Goal: Check status: Check status

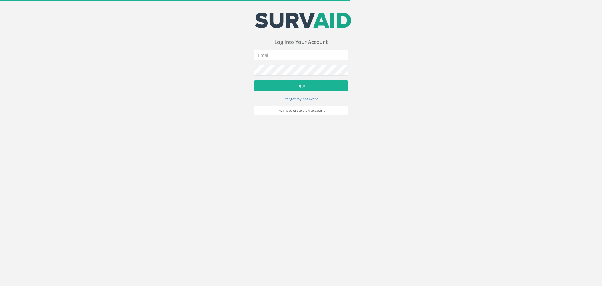
type input "[EMAIL_ADDRESS][DOMAIN_NAME]"
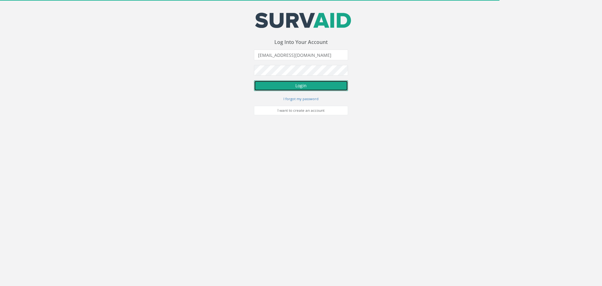
click at [286, 87] on button "Login" at bounding box center [301, 85] width 94 height 11
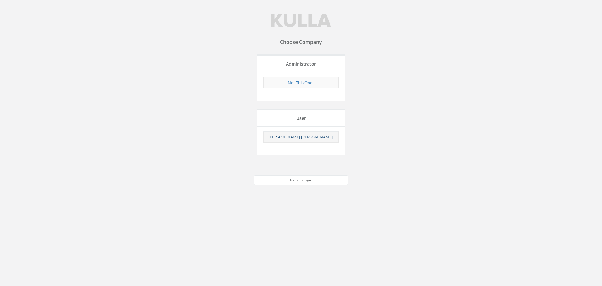
click at [306, 138] on link "[PERSON_NAME] [PERSON_NAME]" at bounding box center [300, 137] width 64 height 6
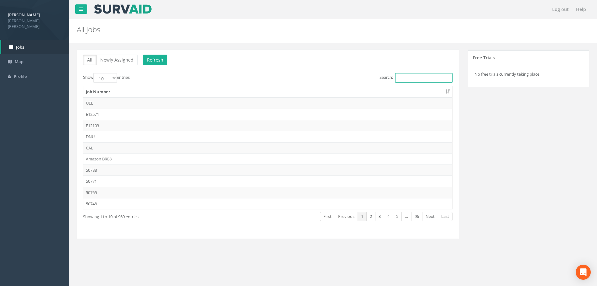
click at [401, 74] on input "Search:" at bounding box center [423, 77] width 57 height 9
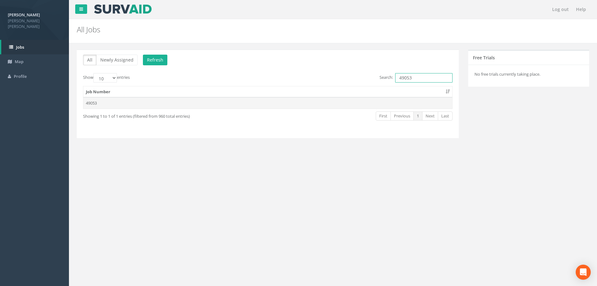
type input "49053"
click at [88, 105] on td "49053" at bounding box center [267, 102] width 369 height 11
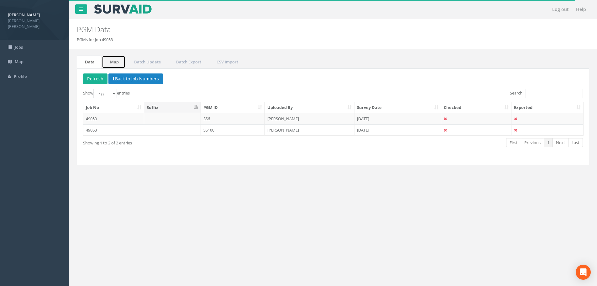
click at [112, 62] on link "Map" at bounding box center [114, 61] width 24 height 13
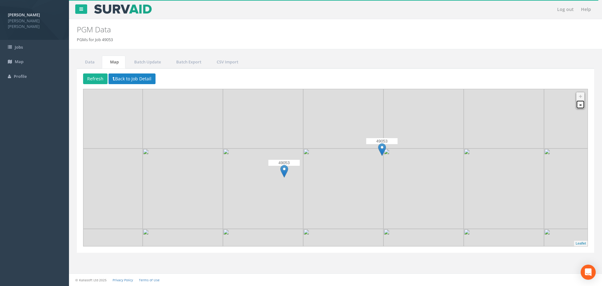
click at [579, 108] on link "-" at bounding box center [580, 104] width 8 height 8
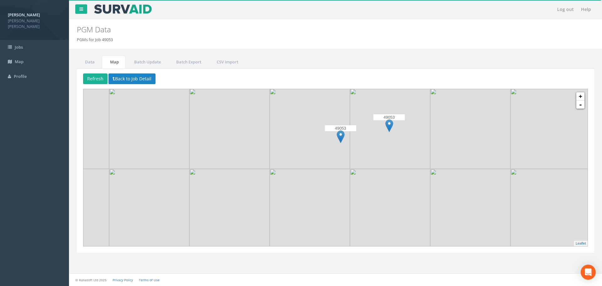
drag, startPoint x: 358, startPoint y: 186, endPoint x: 390, endPoint y: 157, distance: 43.2
click at [390, 157] on img at bounding box center [390, 128] width 80 height 80
click at [340, 136] on img at bounding box center [341, 136] width 8 height 13
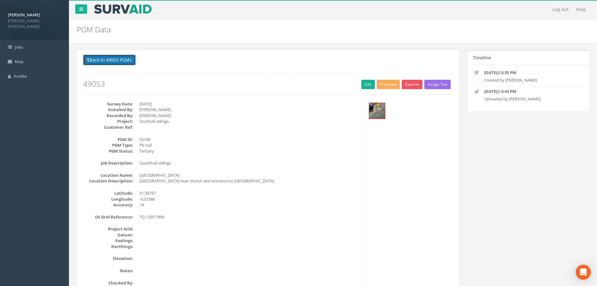
click at [97, 58] on button "Back to 49053 PGMs" at bounding box center [109, 60] width 53 height 11
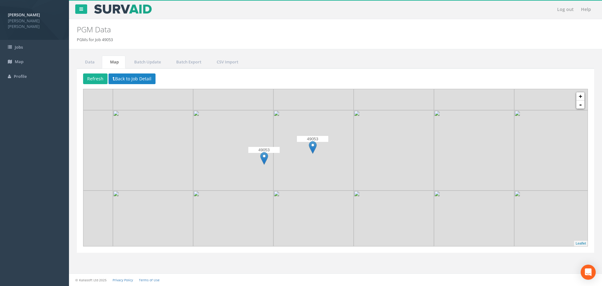
drag, startPoint x: 435, startPoint y: 152, endPoint x: 358, endPoint y: 173, distance: 80.3
click at [358, 173] on img at bounding box center [394, 150] width 80 height 80
